Goal: Check status: Check status

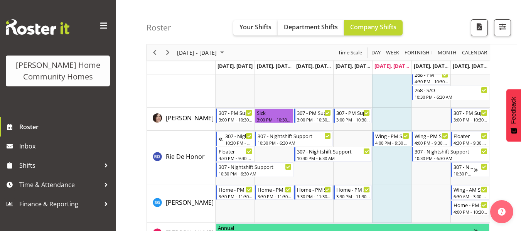
scroll to position [1175, 0]
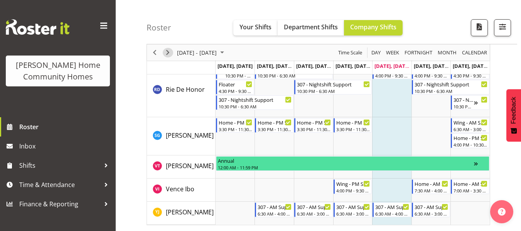
click at [170, 55] on span "Next" at bounding box center [167, 53] width 9 height 10
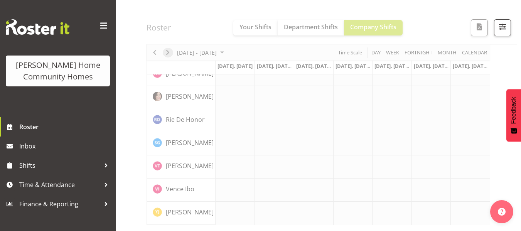
scroll to position [626, 0]
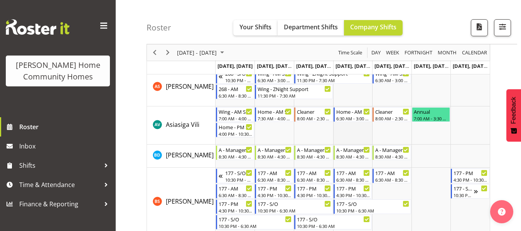
scroll to position [43, 0]
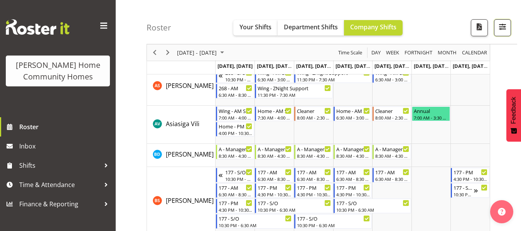
click at [500, 30] on span "button" at bounding box center [503, 27] width 10 height 10
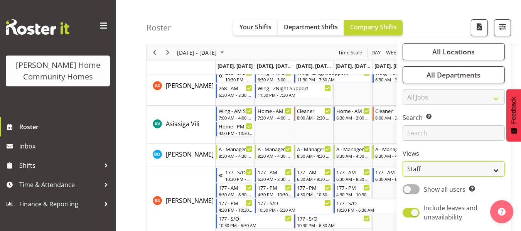
click at [429, 170] on select "Staff Role Shift - Horizontal Shift - Vertical Staff - Location" at bounding box center [454, 168] width 102 height 15
select select "role"
click at [403, 161] on select "Staff Role Shift - Horizontal Shift - Vertical Staff - Location" at bounding box center [454, 168] width 102 height 15
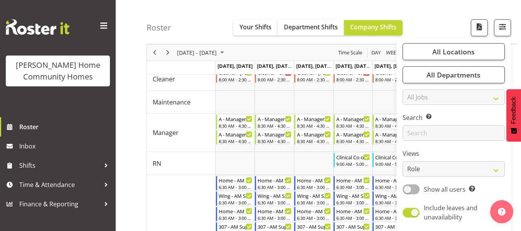
click at [433, 25] on div "Roster Your Shifts Department Shifts Company Shifts All Locations Clear [STREET…" at bounding box center [332, 22] width 371 height 44
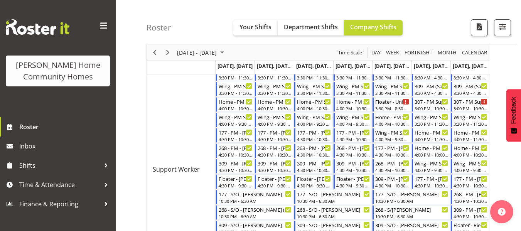
scroll to position [307, 0]
click at [170, 50] on span "Next" at bounding box center [167, 53] width 9 height 10
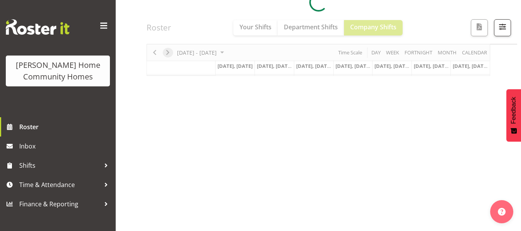
scroll to position [150, 0]
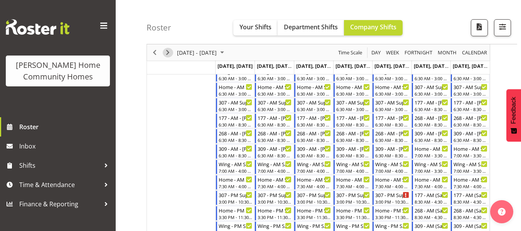
scroll to position [167, 0]
click at [166, 52] on span "Next" at bounding box center [167, 53] width 9 height 10
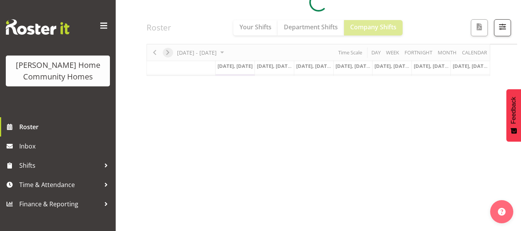
scroll to position [150, 0]
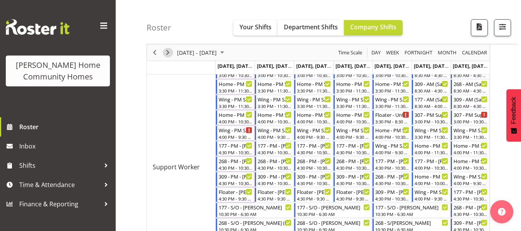
scroll to position [295, 0]
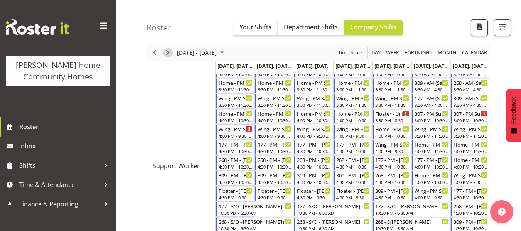
click at [164, 52] on span "Next" at bounding box center [167, 53] width 9 height 10
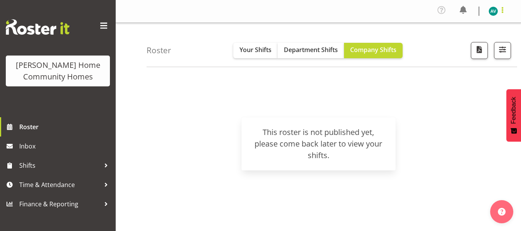
click at [501, 8] on span at bounding box center [502, 9] width 9 height 9
click at [450, 44] on link "Log Out" at bounding box center [470, 42] width 74 height 14
